Goal: Information Seeking & Learning: Find specific fact

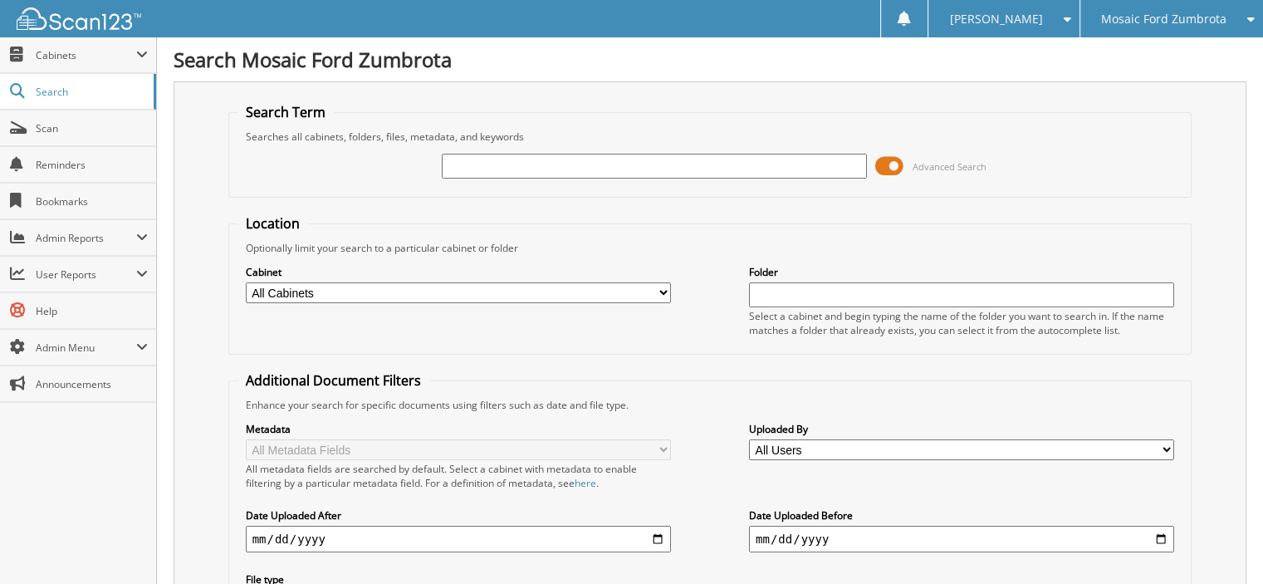
drag, startPoint x: 481, startPoint y: 171, endPoint x: 488, endPoint y: 164, distance: 10.6
click at [488, 164] on input "text" at bounding box center [654, 166] width 425 height 25
type input "XCEL"
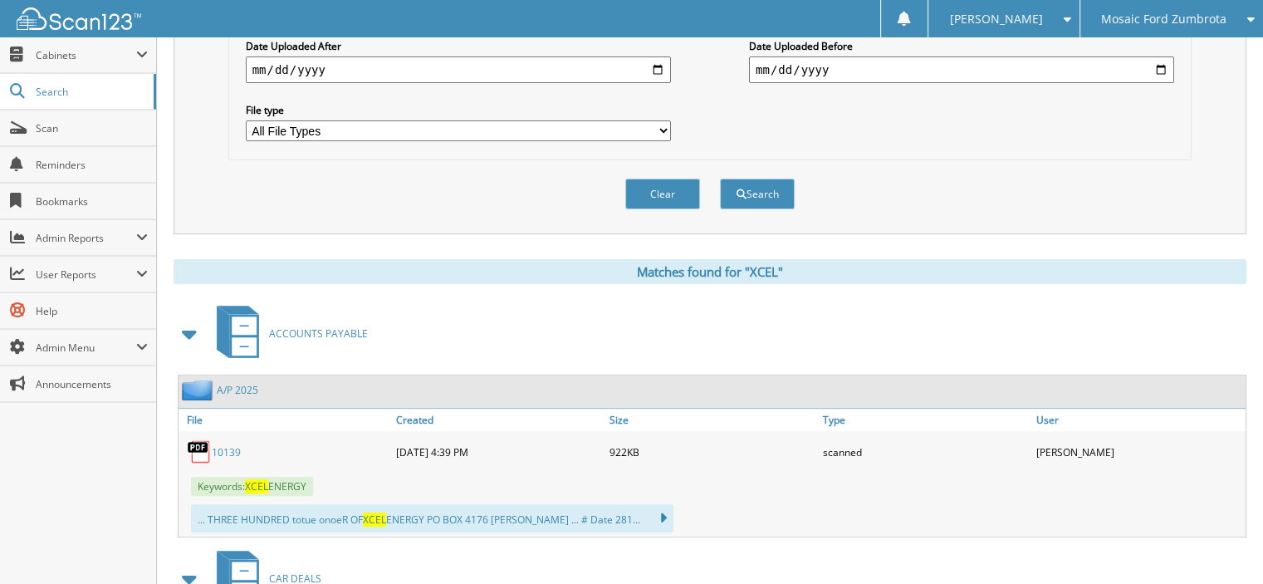
scroll to position [498, 0]
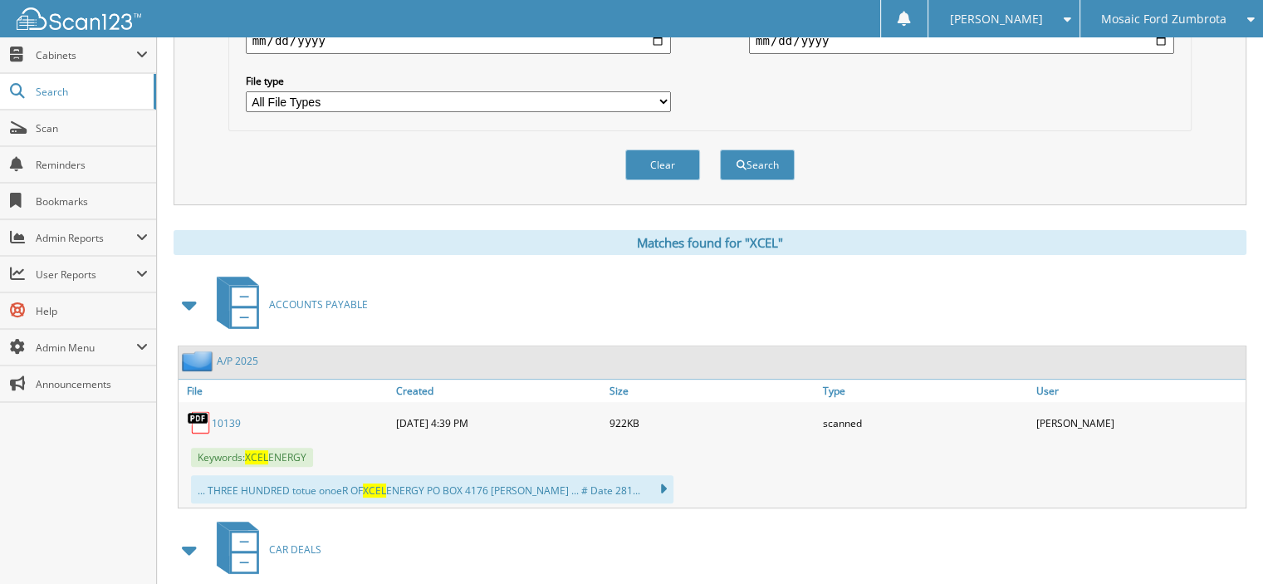
click at [219, 416] on link "10139" at bounding box center [226, 423] width 29 height 14
